Goal: Navigation & Orientation: Find specific page/section

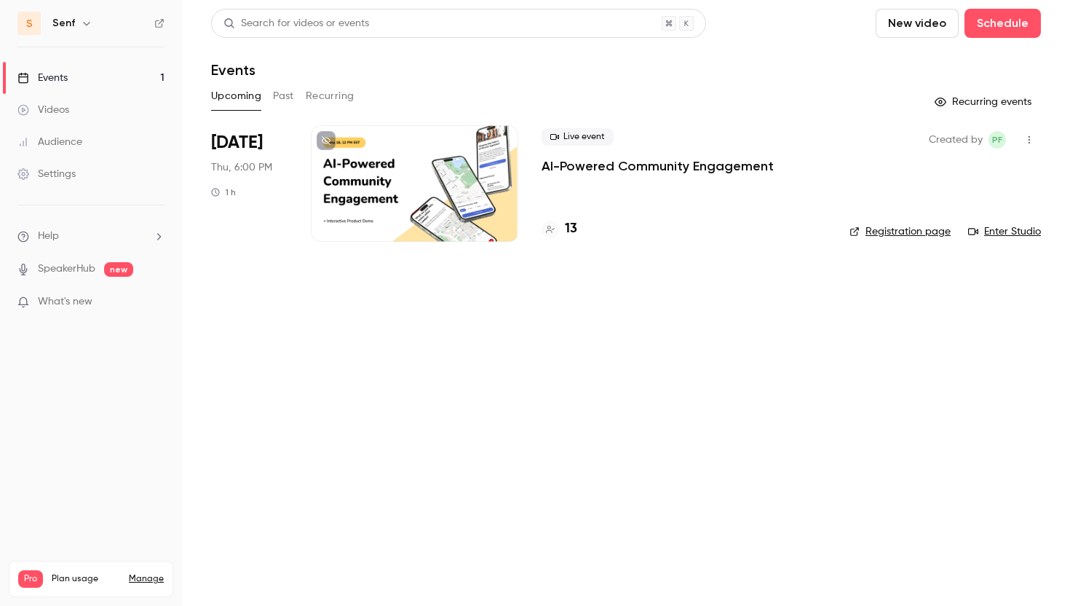
click at [77, 84] on link "Events 1" at bounding box center [91, 78] width 182 height 32
click at [65, 119] on link "Videos" at bounding box center [91, 110] width 182 height 32
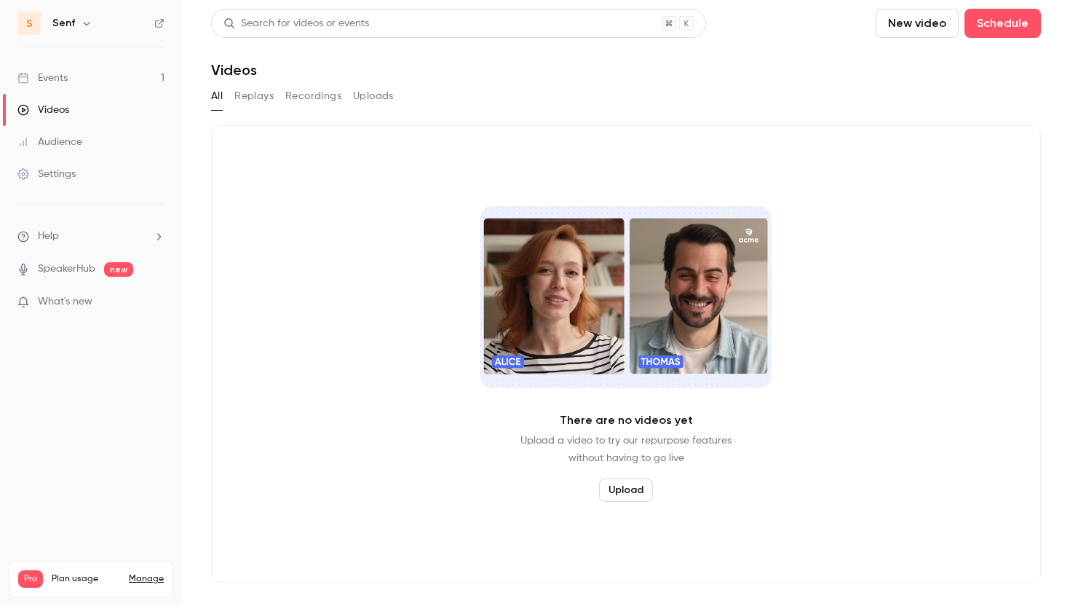
click at [67, 92] on link "Events 1" at bounding box center [91, 78] width 182 height 32
